Goal: Navigation & Orientation: Go to known website

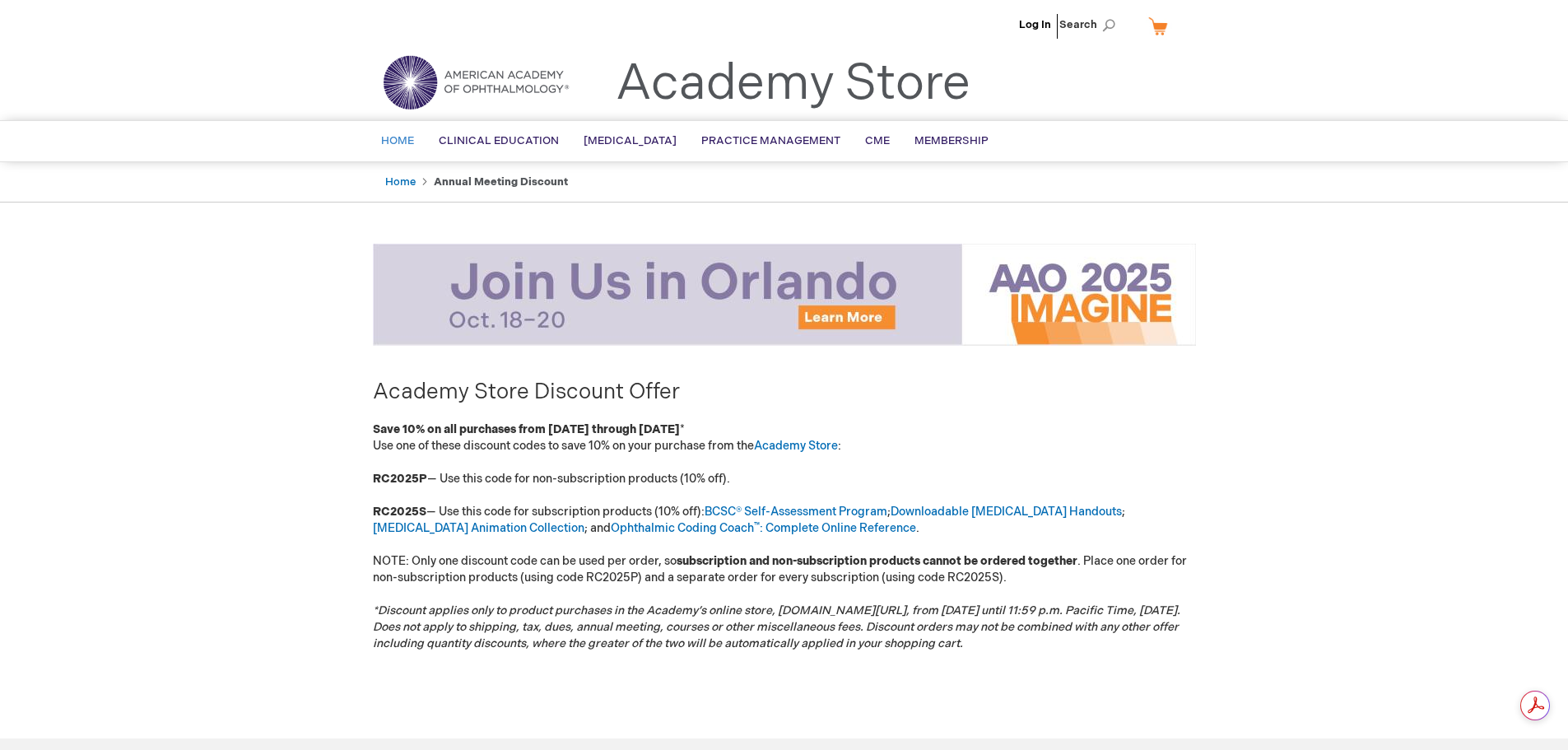
click at [396, 138] on span "Home" at bounding box center [398, 140] width 33 height 13
